Goal: Find specific page/section: Find specific page/section

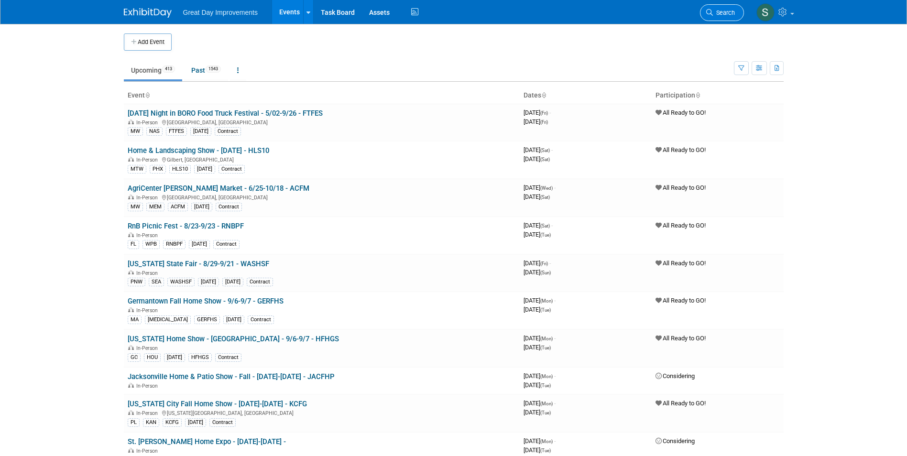
click at [724, 17] on link "Search" at bounding box center [722, 12] width 44 height 17
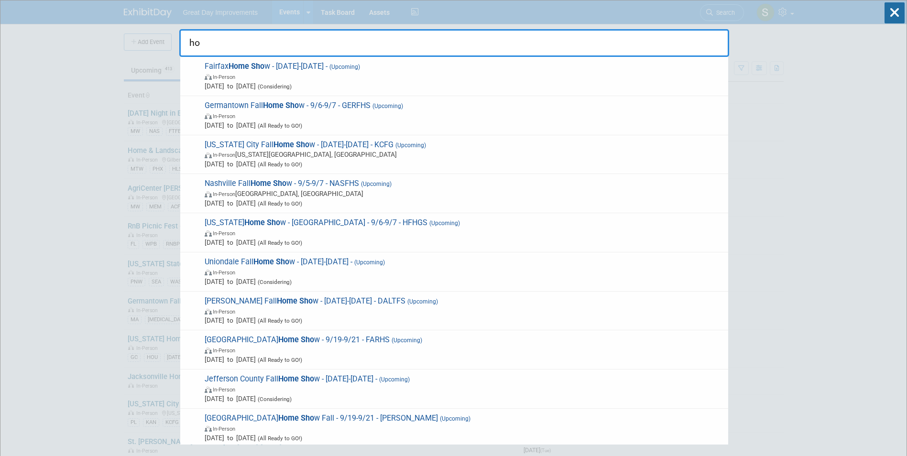
type input "h"
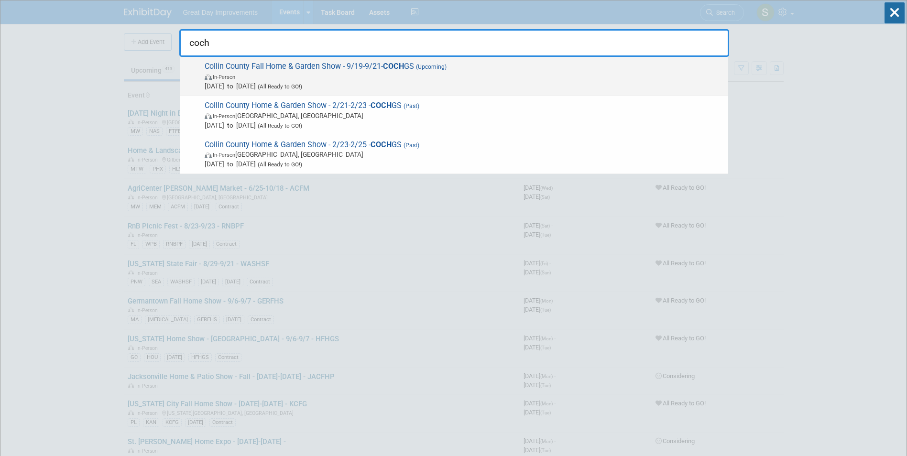
type input "coch"
click at [334, 79] on span "In-Person" at bounding box center [464, 77] width 519 height 10
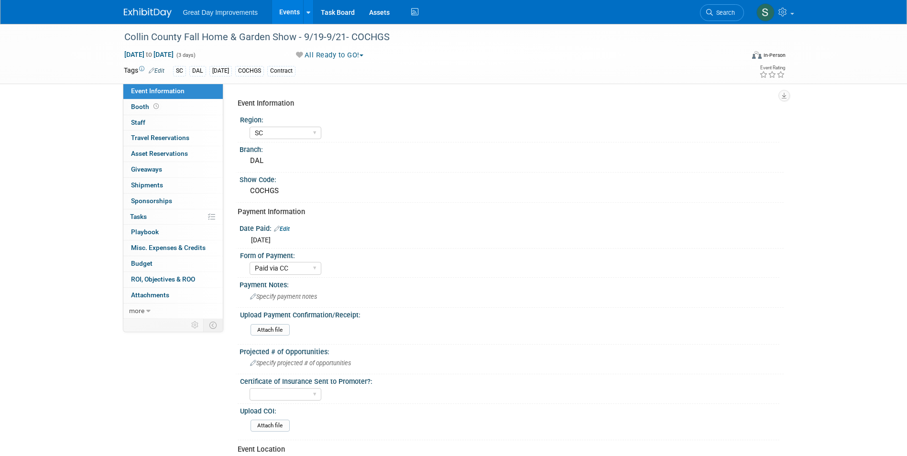
select select "SC"
select select "Paid via CC"
click at [719, 11] on span "Search" at bounding box center [724, 12] width 22 height 7
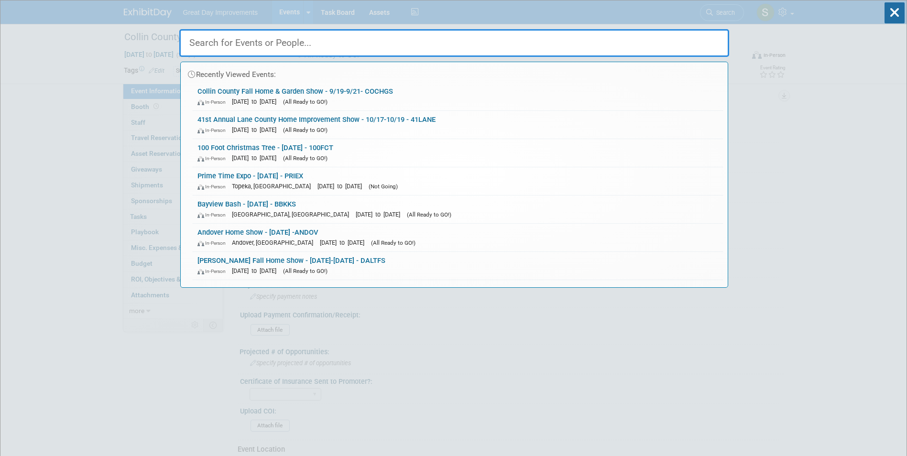
click at [359, 48] on input "text" at bounding box center [454, 43] width 550 height 28
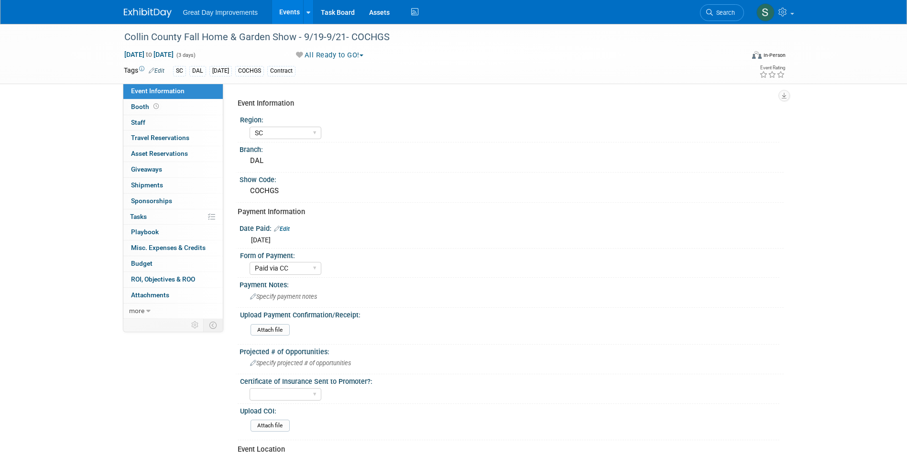
click at [707, 10] on icon at bounding box center [709, 12] width 7 height 7
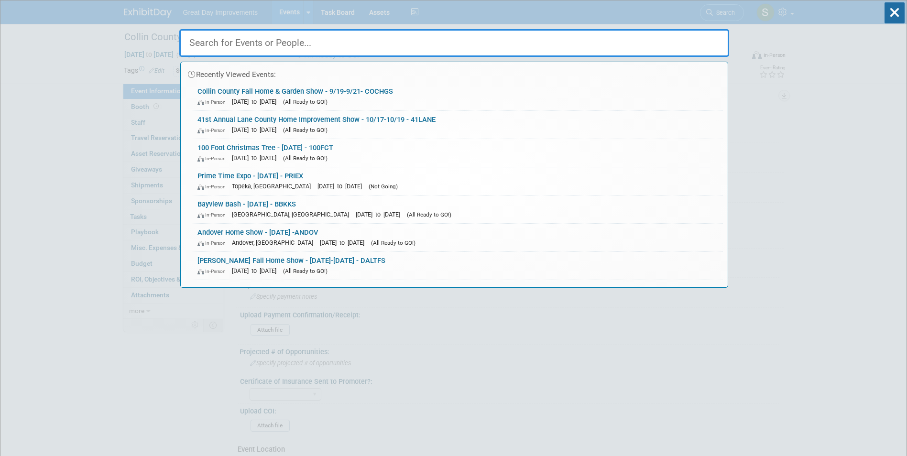
click at [431, 51] on input "text" at bounding box center [454, 43] width 550 height 28
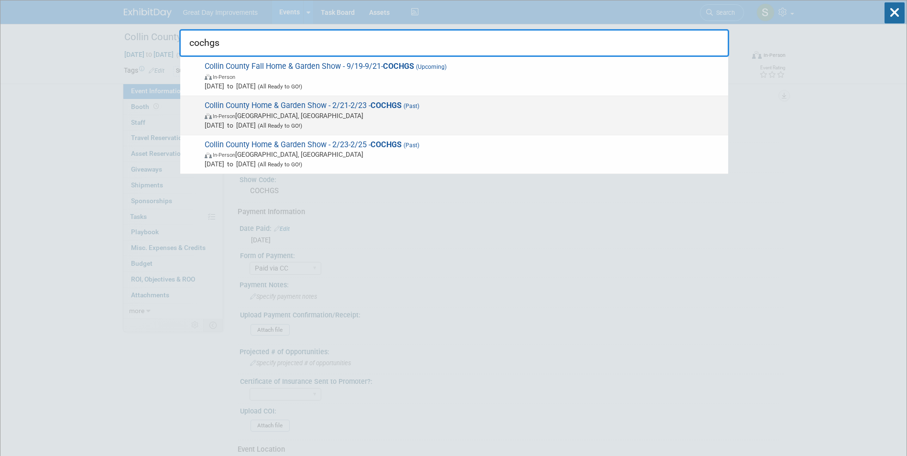
type input "cochgs"
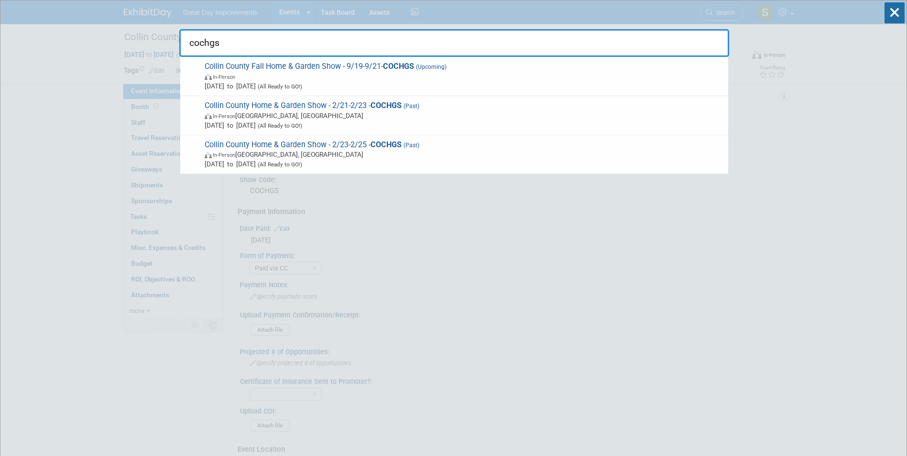
drag, startPoint x: 411, startPoint y: 108, endPoint x: 405, endPoint y: 120, distance: 13.5
click at [409, 111] on span "Collin County Home & Garden Show - 2/21-2/23 - COCHGS (Past) In-Person Allen, T…" at bounding box center [463, 115] width 522 height 29
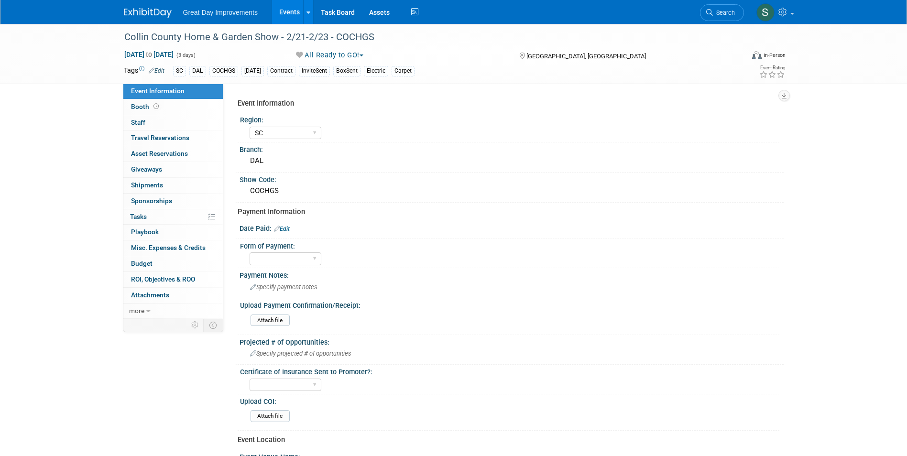
select select "SC"
click at [723, 8] on link "Search" at bounding box center [722, 12] width 44 height 17
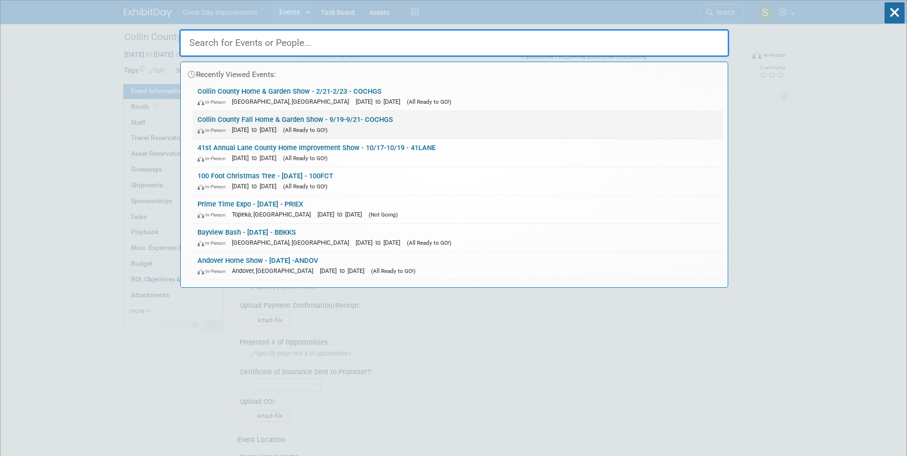
click at [281, 130] on span "[DATE] to [DATE]" at bounding box center [256, 129] width 49 height 7
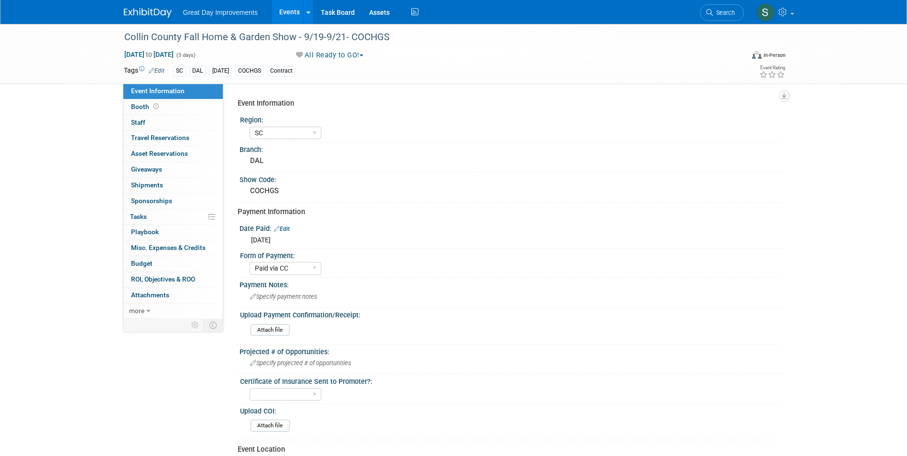
select select "SC"
select select "Paid via CC"
click at [374, 32] on div "Collin County Fall Home & Garden Show - 9/19-9/21- COCHGS" at bounding box center [425, 37] width 609 height 17
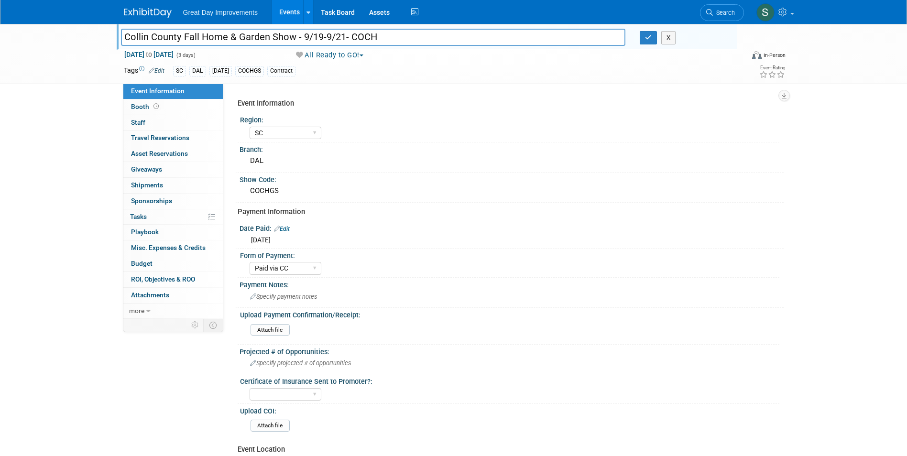
type input "Collin County Fall Home & Garden Show - 9/19-9/21- COCH"
click at [384, 40] on input "Collin County Fall Home & Garden Show - 9/19-9/21- COCH" at bounding box center [373, 37] width 505 height 17
drag, startPoint x: 294, startPoint y: 36, endPoint x: 165, endPoint y: 28, distance: 128.9
click at [110, 25] on div "Collin County Fall Home & Garden Show - 9/19-9/21- COCHGS Collin County Fall Ho…" at bounding box center [453, 54] width 907 height 60
type input "Collin County Fall Home & Garden Show - 9/19-9/21- COCHG"
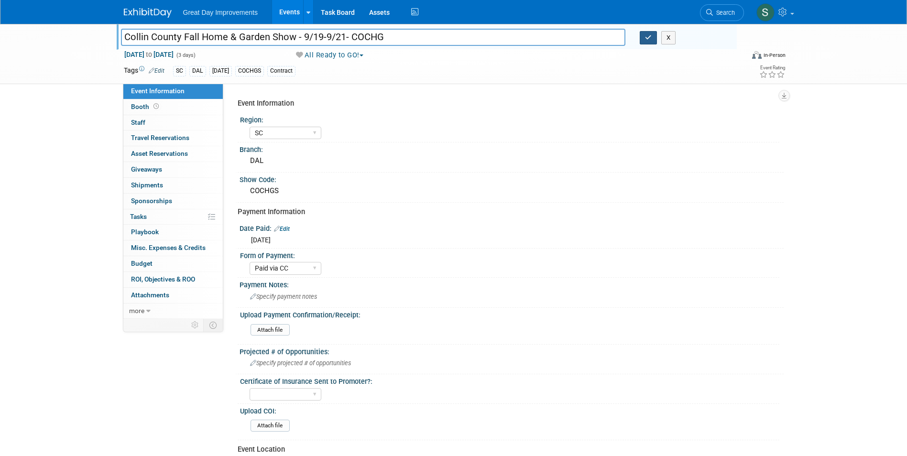
click at [651, 39] on icon "button" at bounding box center [648, 37] width 7 height 6
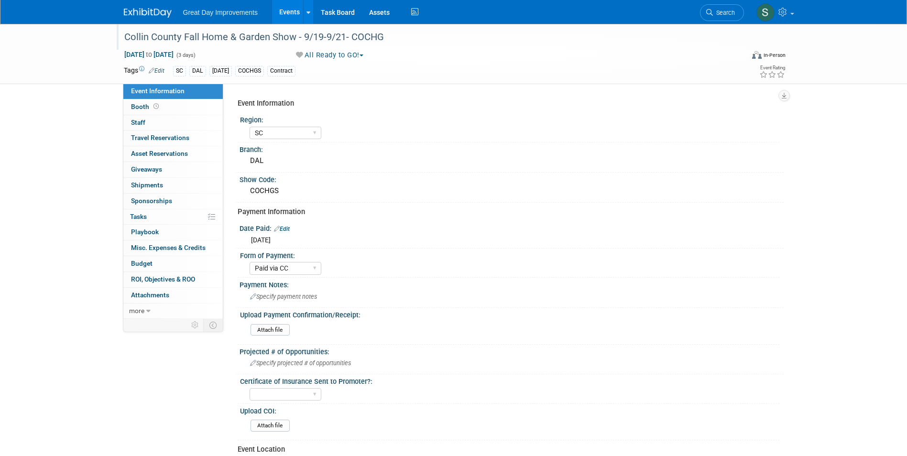
click at [114, 18] on div "Great Day Improvements Events Add Event Bulk Upload Events Shareable Event Boar…" at bounding box center [453, 12] width 907 height 24
click at [138, 22] on div "Great Day Improvements Events Add Event Bulk Upload Events Shareable Event Boar…" at bounding box center [454, 12] width 660 height 24
click at [140, 16] on img at bounding box center [148, 13] width 48 height 10
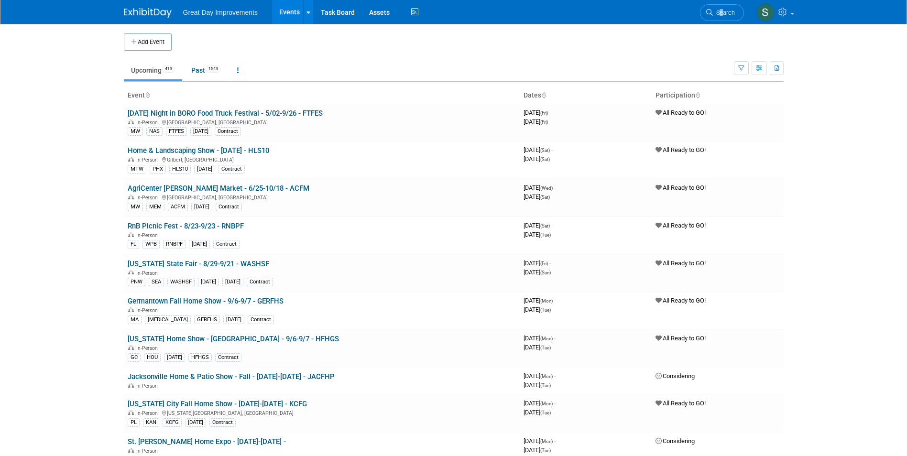
click at [721, 21] on li "Search" at bounding box center [722, 11] width 44 height 23
drag, startPoint x: 721, startPoint y: 21, endPoint x: 720, endPoint y: 14, distance: 6.8
click at [720, 14] on span "Search" at bounding box center [724, 12] width 22 height 7
